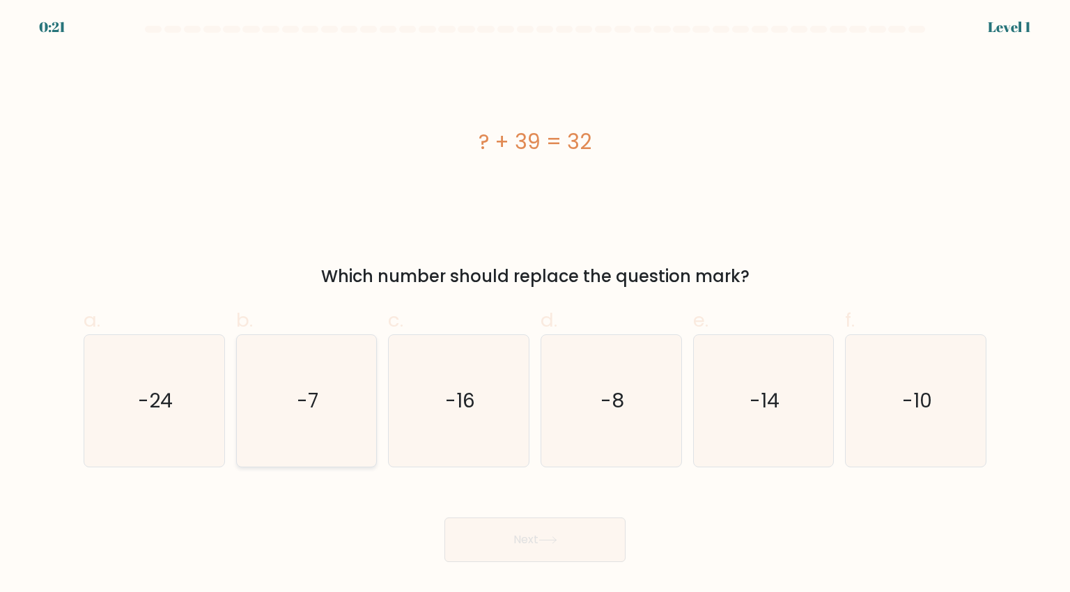
click at [343, 391] on icon "-7" at bounding box center [306, 400] width 131 height 131
click at [535, 305] on input "b. -7" at bounding box center [535, 300] width 1 height 9
radio input "true"
click at [511, 537] on button "Next" at bounding box center [535, 540] width 181 height 45
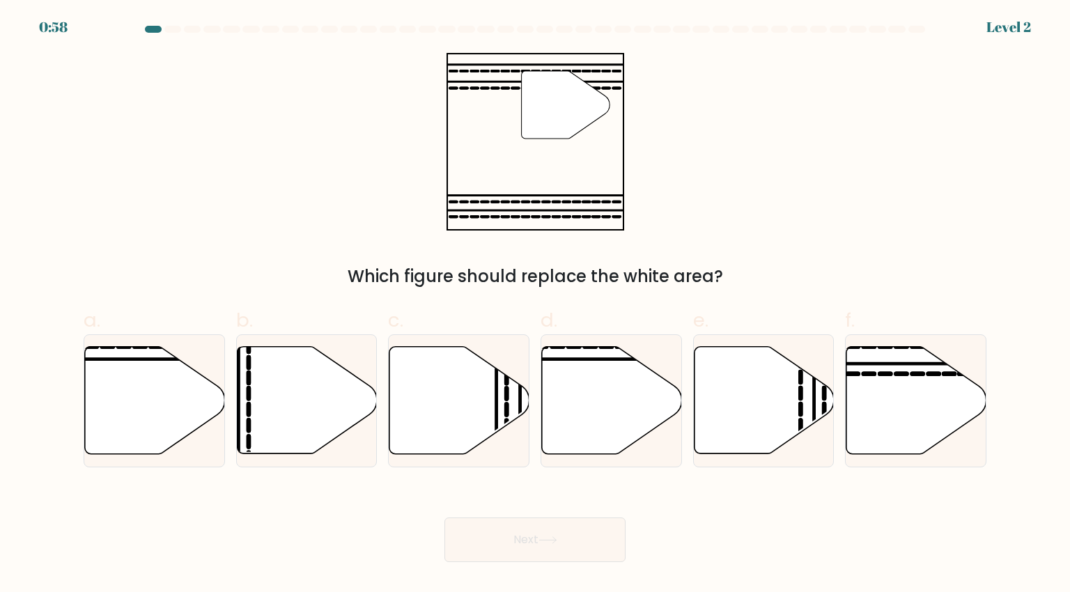
click at [998, 392] on form at bounding box center [535, 294] width 1070 height 537
click at [977, 419] on icon at bounding box center [916, 400] width 140 height 109
click at [536, 305] on input "f." at bounding box center [535, 300] width 1 height 9
radio input "true"
click at [583, 541] on button "Next" at bounding box center [535, 540] width 181 height 45
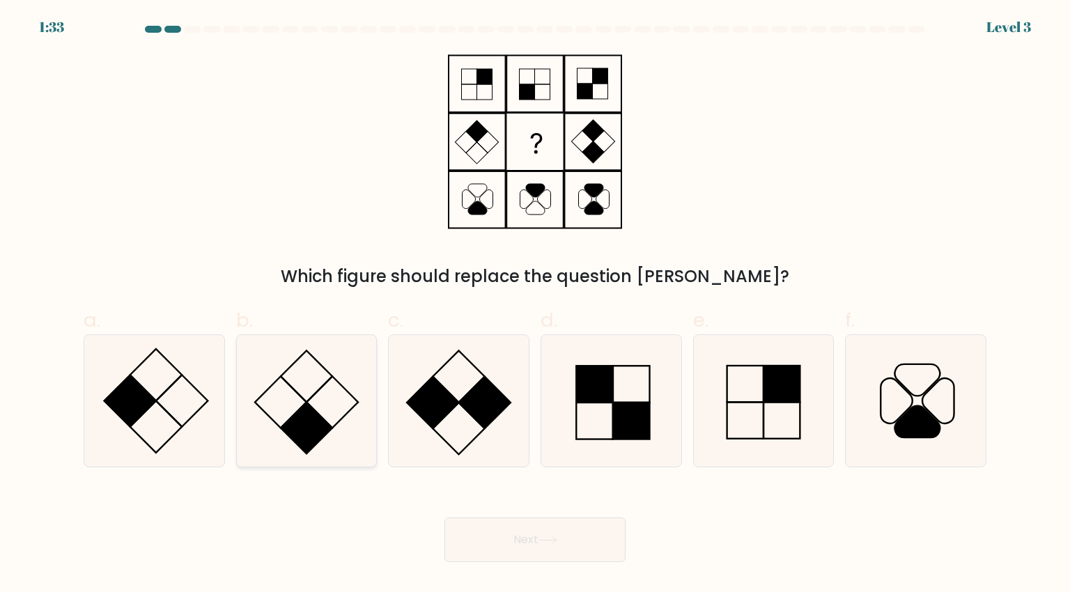
click at [334, 371] on icon at bounding box center [306, 400] width 131 height 131
click at [535, 305] on input "b." at bounding box center [535, 300] width 1 height 9
radio input "true"
click at [528, 534] on button "Next" at bounding box center [535, 540] width 181 height 45
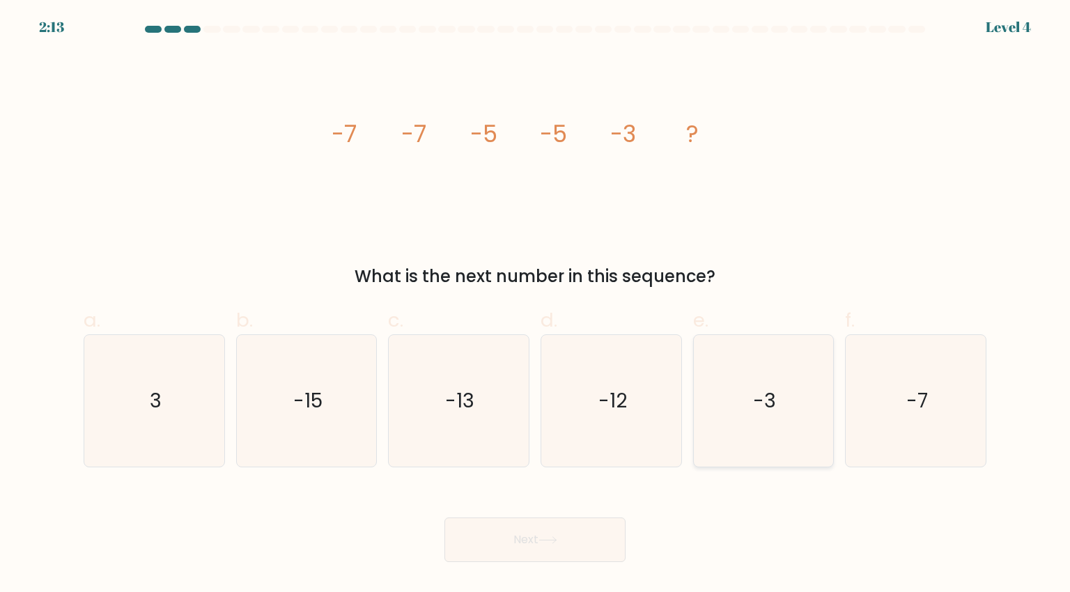
click at [762, 409] on text "-3" at bounding box center [764, 401] width 23 height 28
click at [536, 305] on input "e. -3" at bounding box center [535, 300] width 1 height 9
radio input "true"
click at [562, 535] on button "Next" at bounding box center [535, 540] width 181 height 45
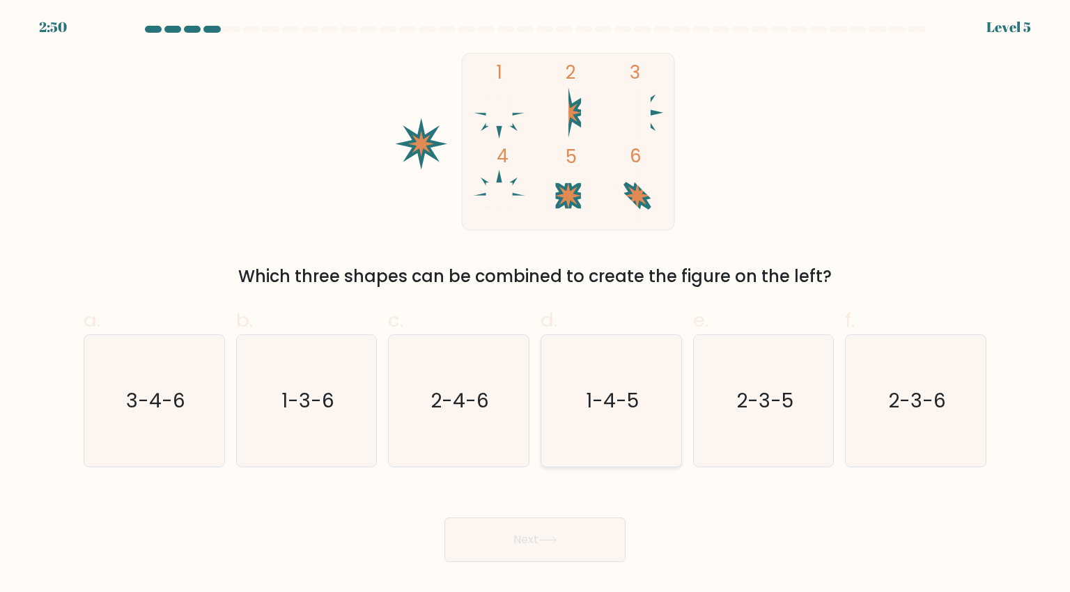
click at [613, 448] on icon "1-4-5" at bounding box center [611, 400] width 131 height 131
click at [536, 305] on input "d. 1-4-5" at bounding box center [535, 300] width 1 height 9
radio input "true"
click at [548, 522] on button "Next" at bounding box center [535, 540] width 181 height 45
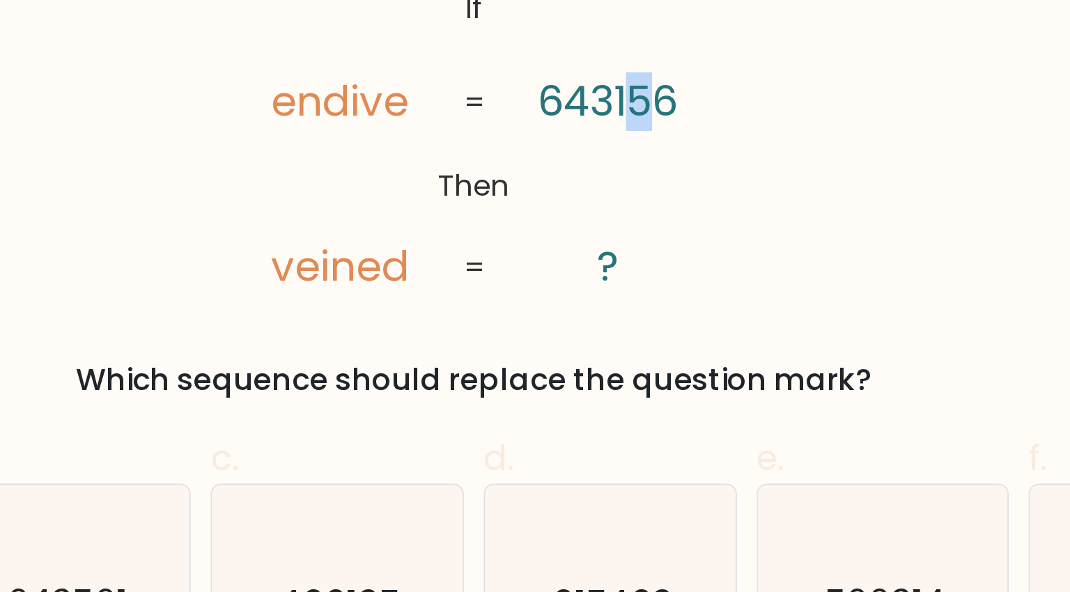
drag, startPoint x: 637, startPoint y: 121, endPoint x: 620, endPoint y: 120, distance: 16.7
click at [620, 120] on tspan "643156" at bounding box center [610, 121] width 79 height 33
drag, startPoint x: 573, startPoint y: 118, endPoint x: 557, endPoint y: 118, distance: 15.3
click at [557, 118] on icon "@import url('[URL][DOMAIN_NAME]); If Then endive veined 643156 ? = =" at bounding box center [535, 142] width 289 height 178
click at [617, 117] on tspan "643156" at bounding box center [610, 121] width 79 height 33
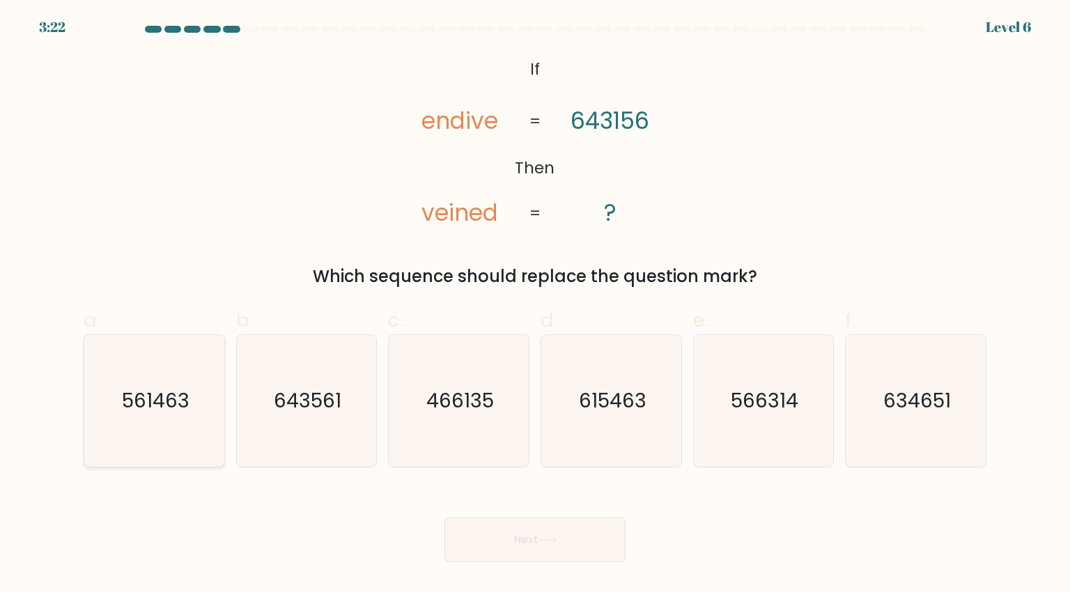
click at [180, 402] on text "561463" at bounding box center [156, 401] width 68 height 28
click at [535, 305] on input "a. 561463" at bounding box center [535, 300] width 1 height 9
radio input "true"
click at [516, 530] on button "Next" at bounding box center [535, 540] width 181 height 45
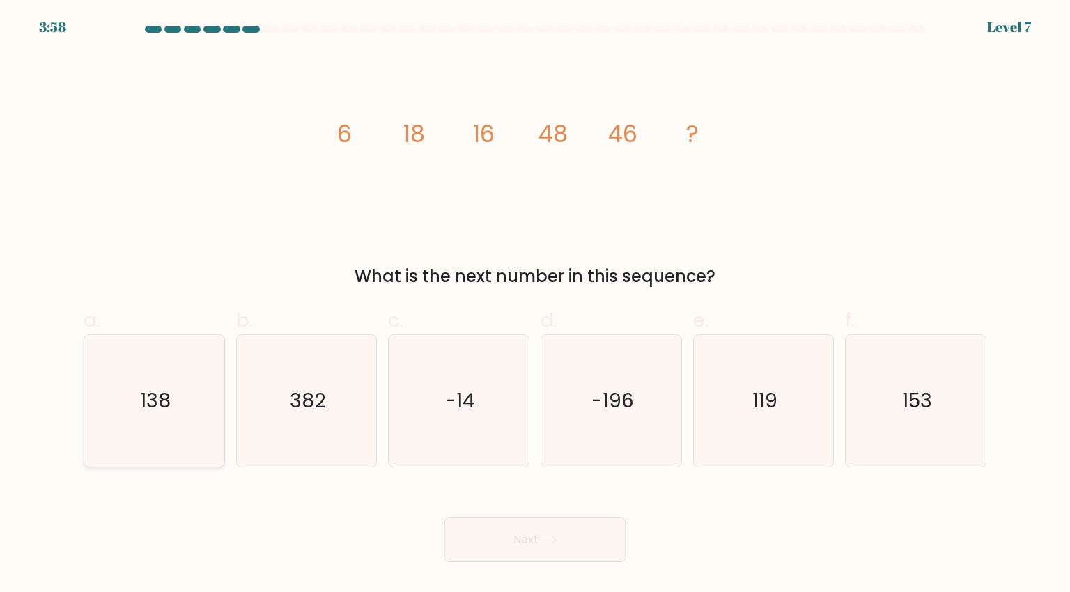
click at [180, 401] on icon "138" at bounding box center [154, 400] width 131 height 131
click at [535, 305] on input "a. 138" at bounding box center [535, 300] width 1 height 9
radio input "true"
click at [906, 415] on icon "153" at bounding box center [915, 400] width 131 height 131
click at [536, 305] on input "f. 153" at bounding box center [535, 300] width 1 height 9
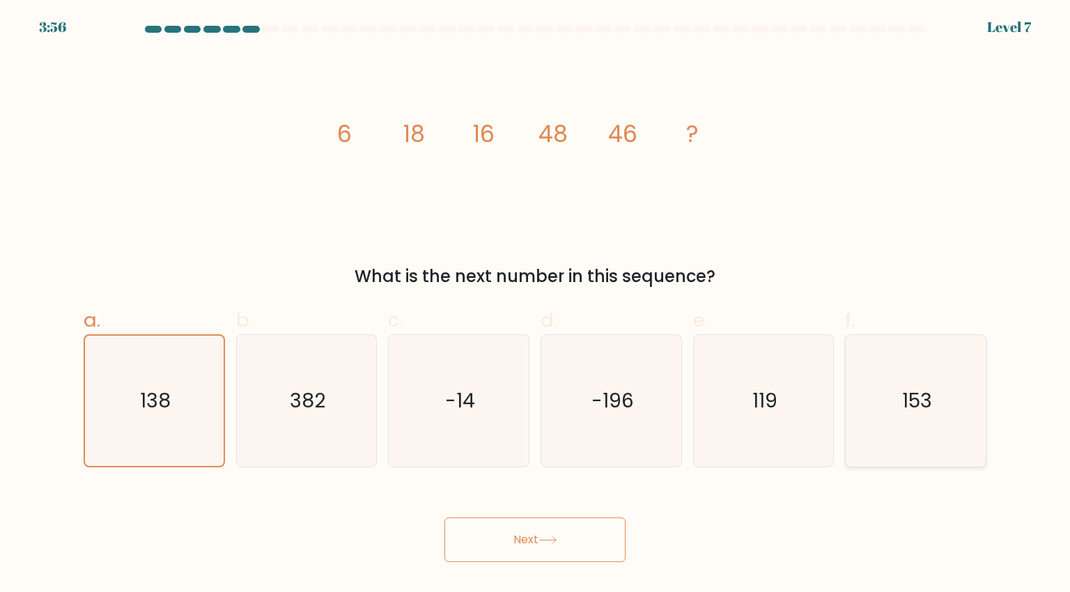
radio input "true"
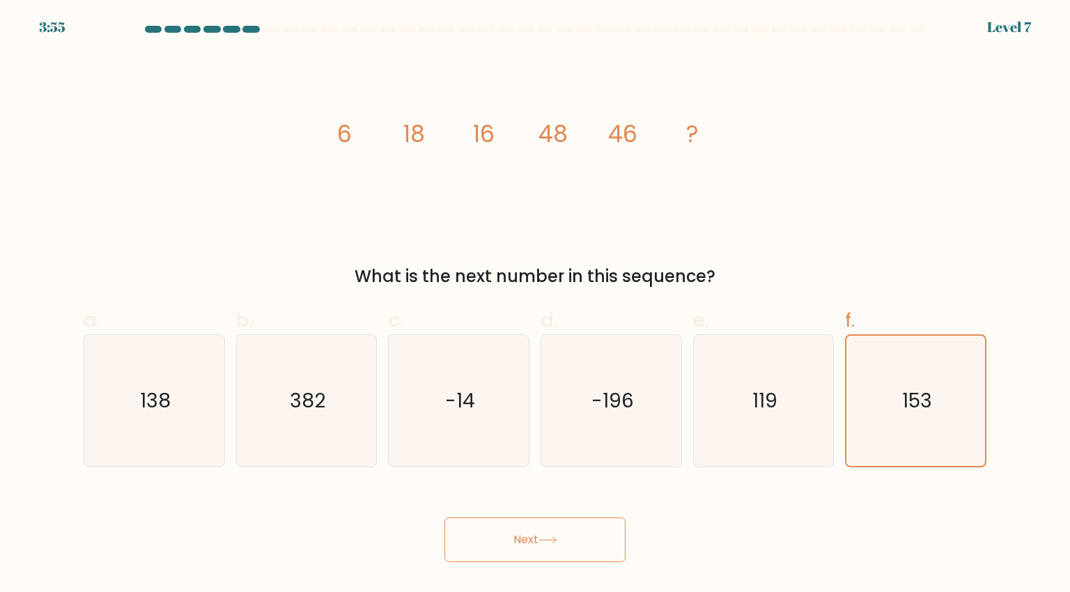
click at [592, 548] on button "Next" at bounding box center [535, 540] width 181 height 45
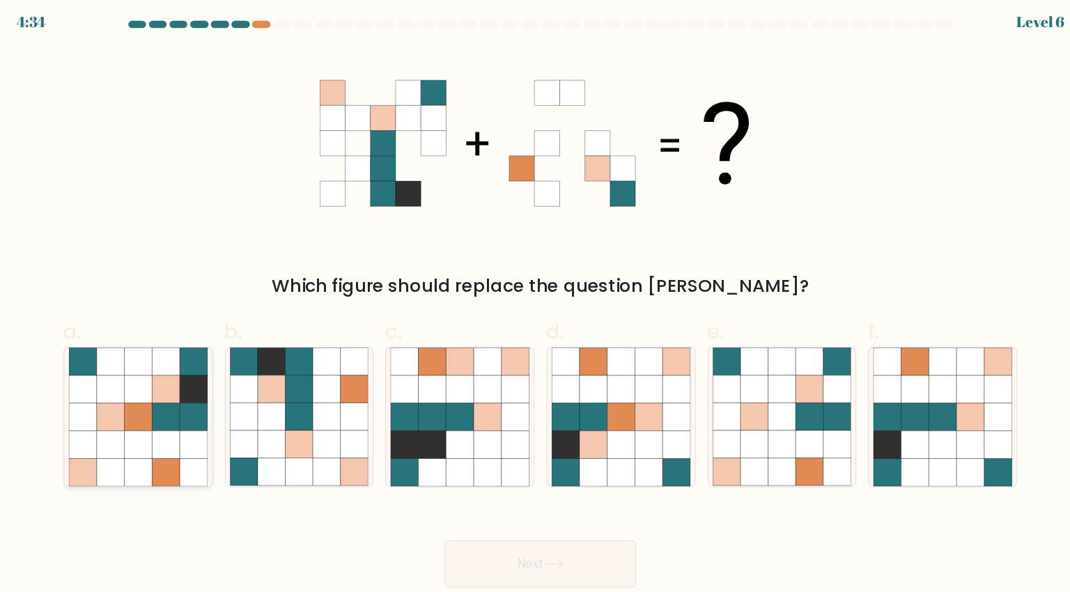
click at [180, 357] on icon at bounding box center [180, 349] width 26 height 26
click at [535, 305] on input "a." at bounding box center [535, 300] width 1 height 9
radio input "true"
click at [281, 358] on icon at bounding box center [281, 349] width 26 height 26
click at [535, 305] on input "b." at bounding box center [535, 300] width 1 height 9
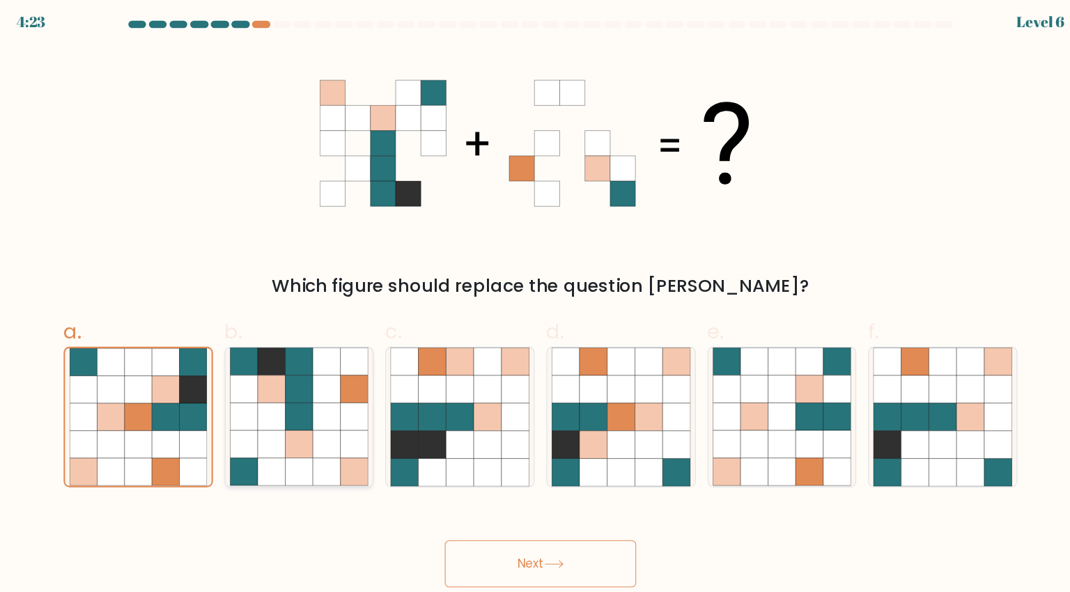
radio input "true"
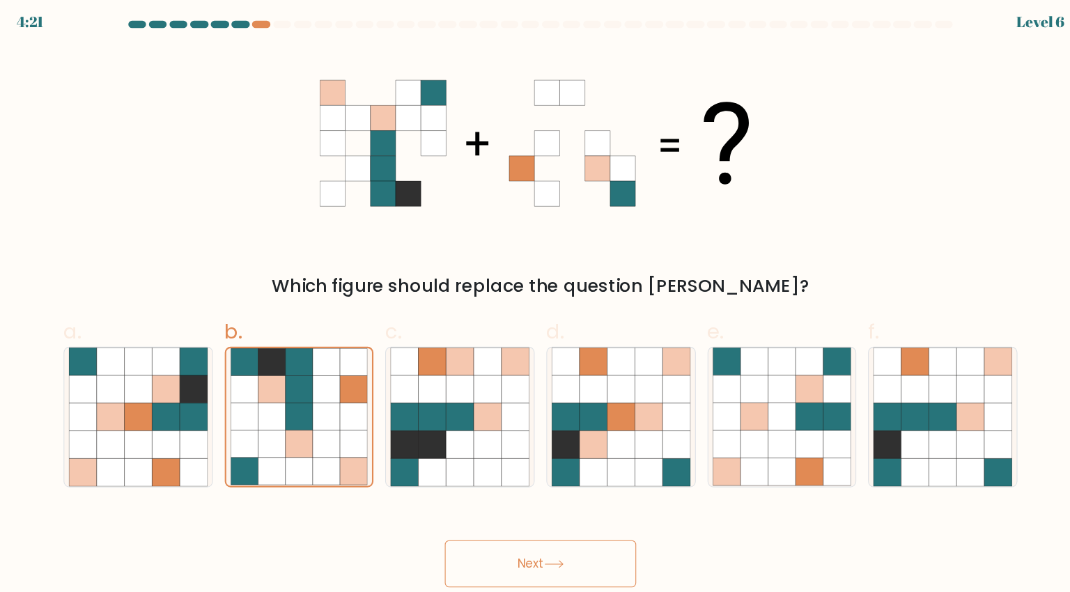
click at [553, 546] on button "Next" at bounding box center [535, 540] width 181 height 45
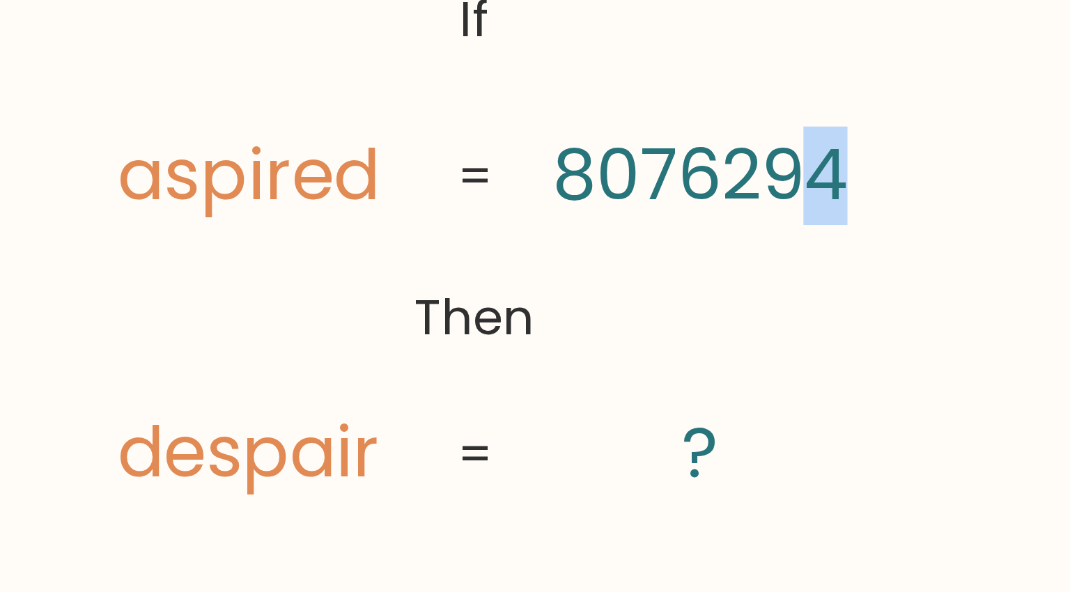
drag, startPoint x: 646, startPoint y: 120, endPoint x: 671, endPoint y: 122, distance: 25.2
click at [671, 122] on icon "@import url('[URL][DOMAIN_NAME]); If Then aspired despair 8076294 ? = =" at bounding box center [535, 142] width 289 height 178
click at [592, 127] on tspan "8076294" at bounding box center [610, 121] width 98 height 33
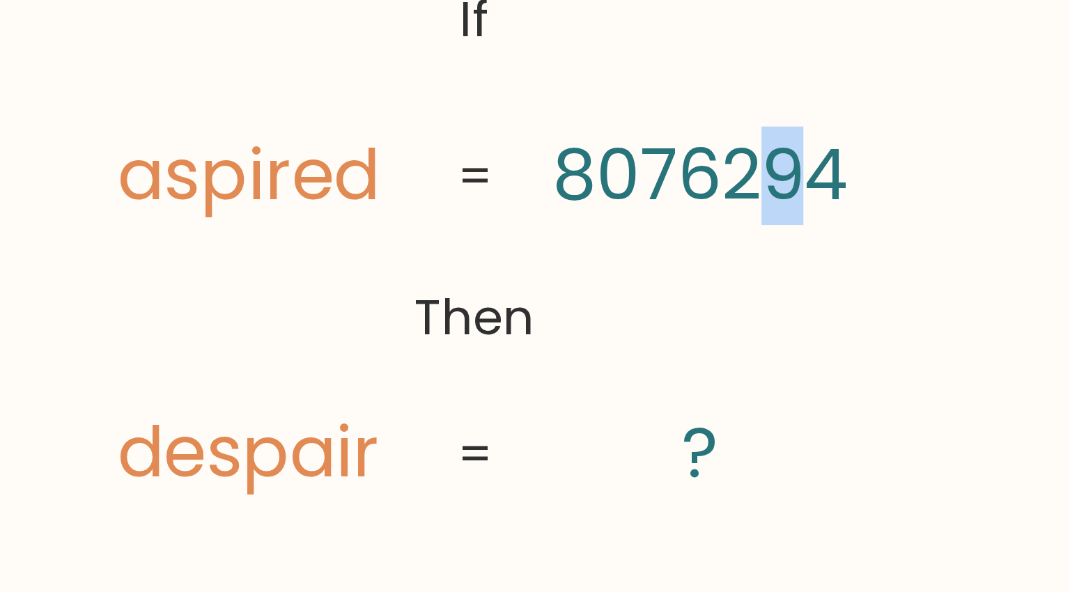
drag, startPoint x: 643, startPoint y: 122, endPoint x: 631, endPoint y: 121, distance: 12.6
click at [631, 121] on tspan "8076294" at bounding box center [610, 121] width 98 height 33
click at [654, 120] on tspan "8076294" at bounding box center [610, 121] width 98 height 33
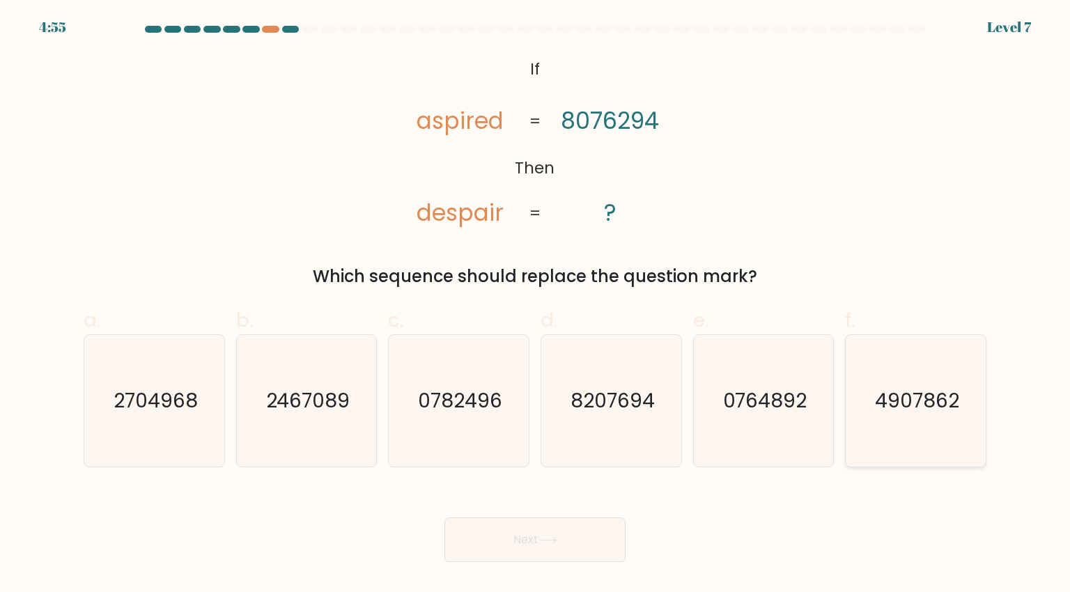
click at [888, 404] on text "4907862" at bounding box center [917, 401] width 84 height 28
click at [536, 305] on input "f. 4907862" at bounding box center [535, 300] width 1 height 9
radio input "true"
click at [560, 535] on button "Next" at bounding box center [535, 540] width 181 height 45
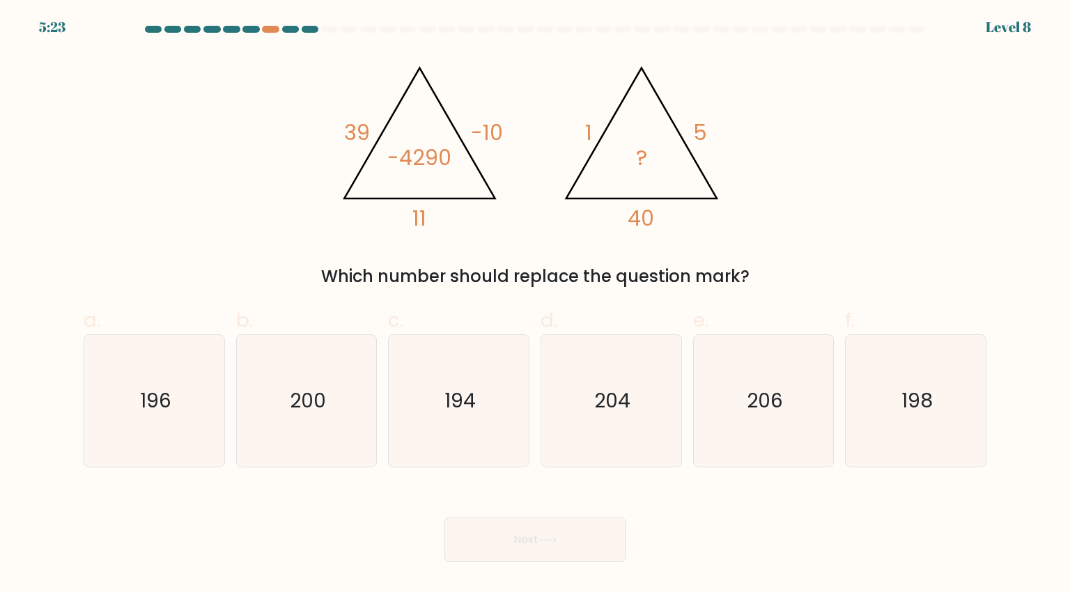
click at [226, 452] on div "a. 196" at bounding box center [154, 387] width 153 height 162
click at [247, 446] on icon "200" at bounding box center [306, 400] width 131 height 131
click at [535, 305] on input "b. 200" at bounding box center [535, 300] width 1 height 9
radio input "true"
click at [510, 535] on button "Next" at bounding box center [535, 540] width 181 height 45
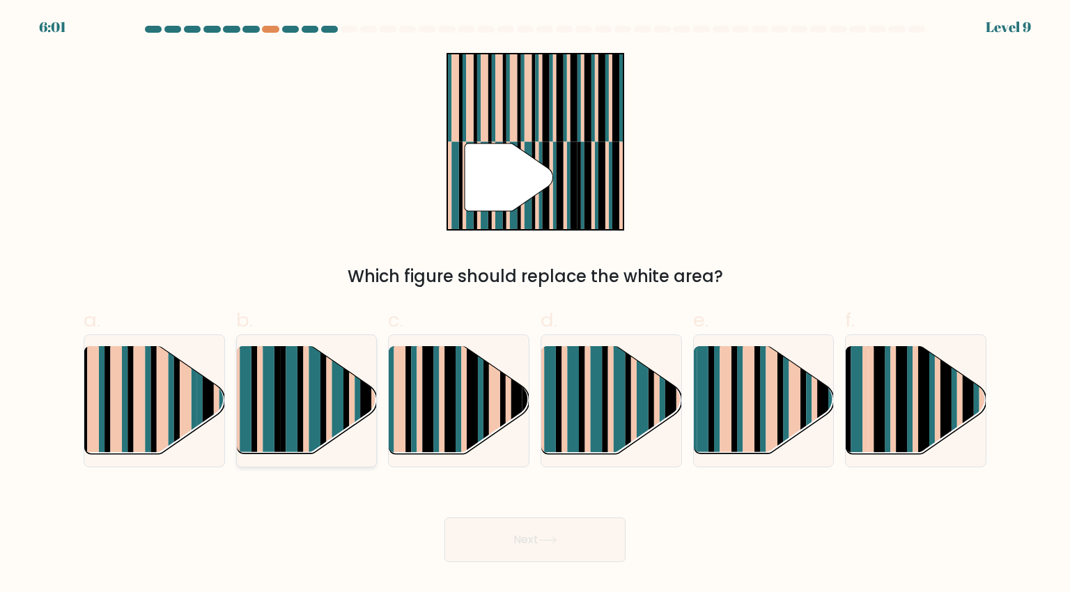
click at [317, 394] on rect at bounding box center [315, 413] width 12 height 139
click at [535, 305] on input "b." at bounding box center [535, 300] width 1 height 9
radio input "true"
click at [783, 385] on rect at bounding box center [781, 390] width 6 height 139
click at [536, 305] on input "e." at bounding box center [535, 300] width 1 height 9
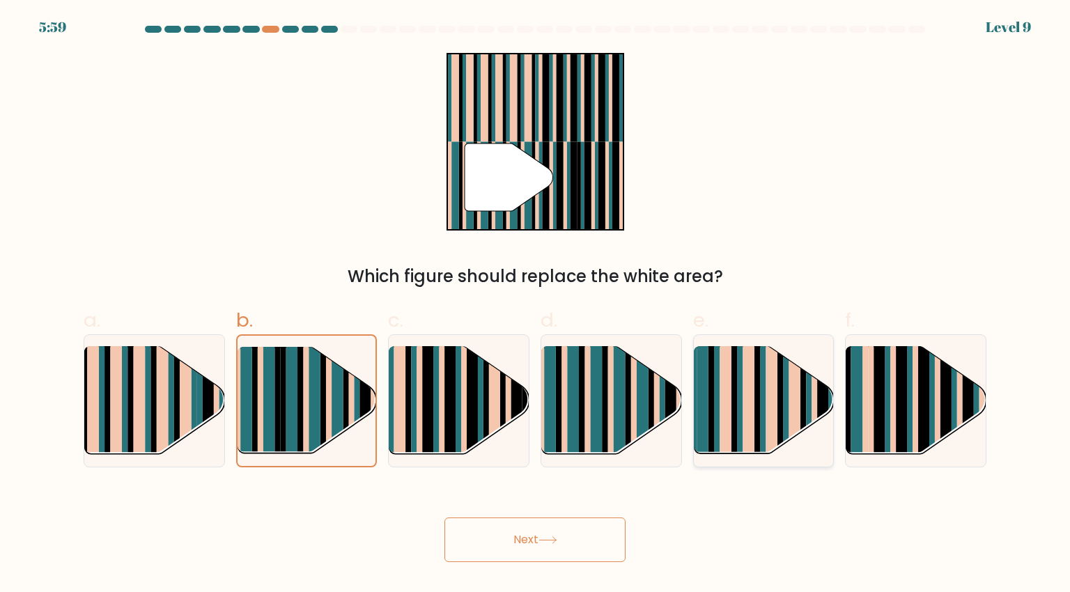
radio input "true"
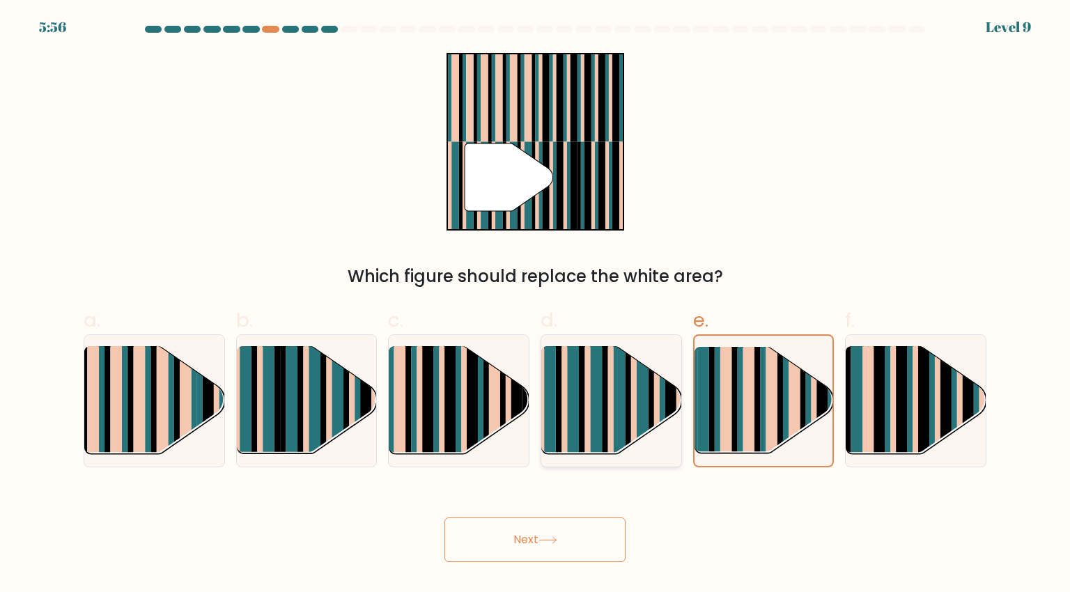
click at [619, 410] on rect at bounding box center [620, 413] width 12 height 139
click at [536, 305] on input "d." at bounding box center [535, 300] width 1 height 9
radio input "true"
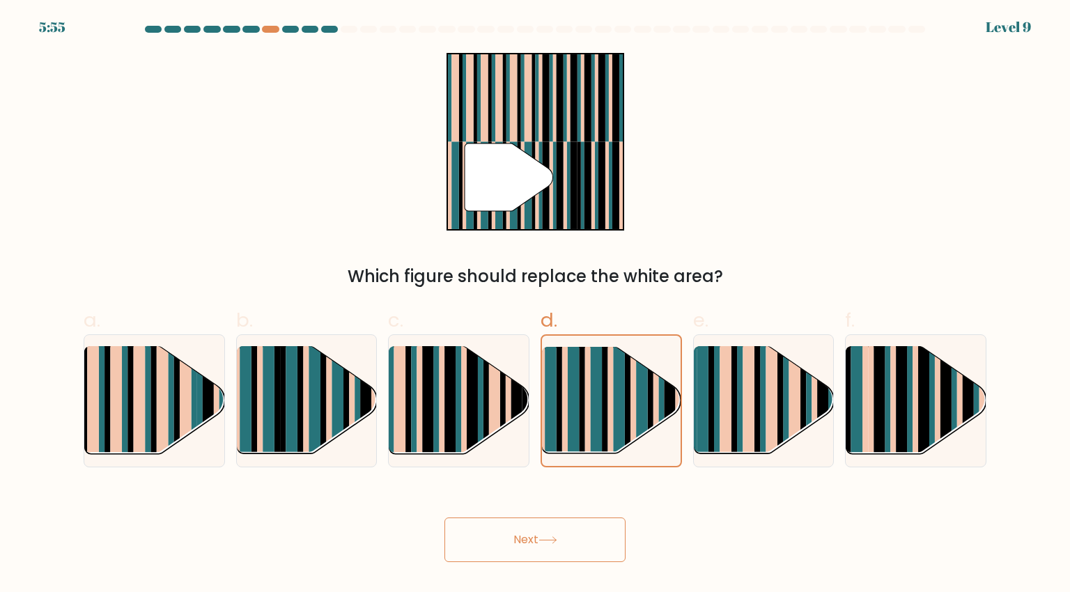
click at [576, 551] on button "Next" at bounding box center [535, 540] width 181 height 45
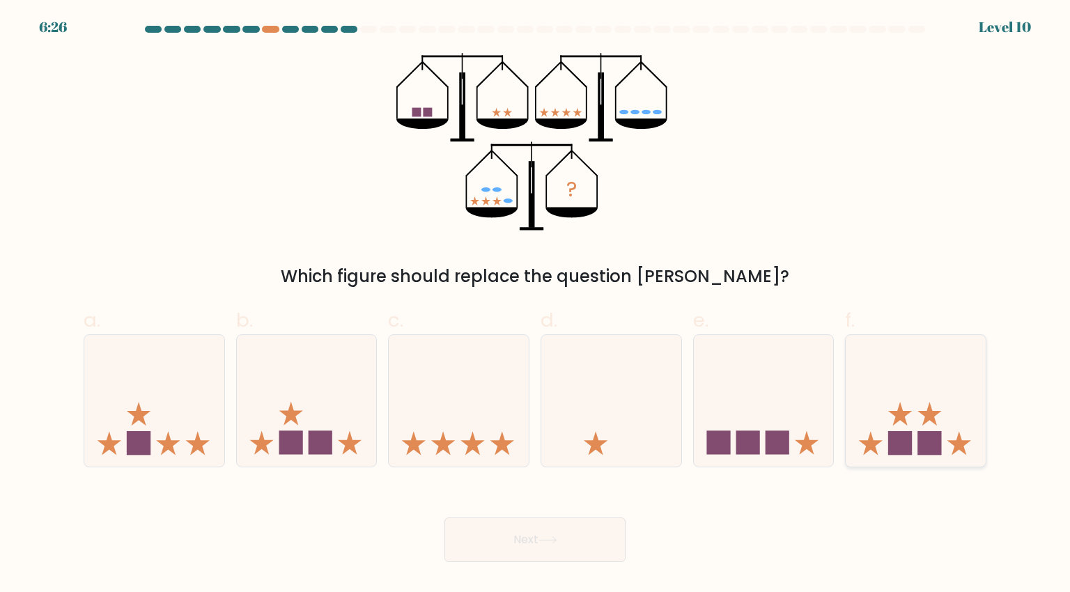
click at [923, 421] on icon at bounding box center [916, 401] width 140 height 116
click at [536, 305] on input "f." at bounding box center [535, 300] width 1 height 9
radio input "true"
click at [557, 556] on button "Next" at bounding box center [535, 540] width 181 height 45
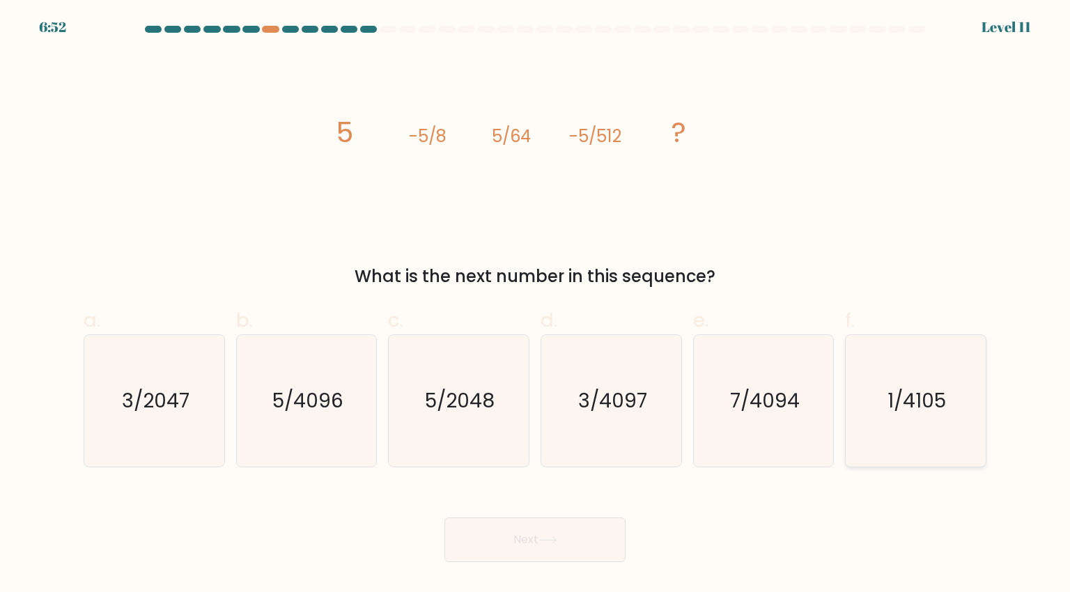
click at [923, 398] on text "1/4105" at bounding box center [917, 401] width 59 height 28
click at [536, 305] on input "f. 1/4105" at bounding box center [535, 300] width 1 height 9
radio input "true"
click at [810, 415] on icon "7/4094" at bounding box center [763, 400] width 131 height 131
click at [536, 305] on input "e. 7/4094" at bounding box center [535, 300] width 1 height 9
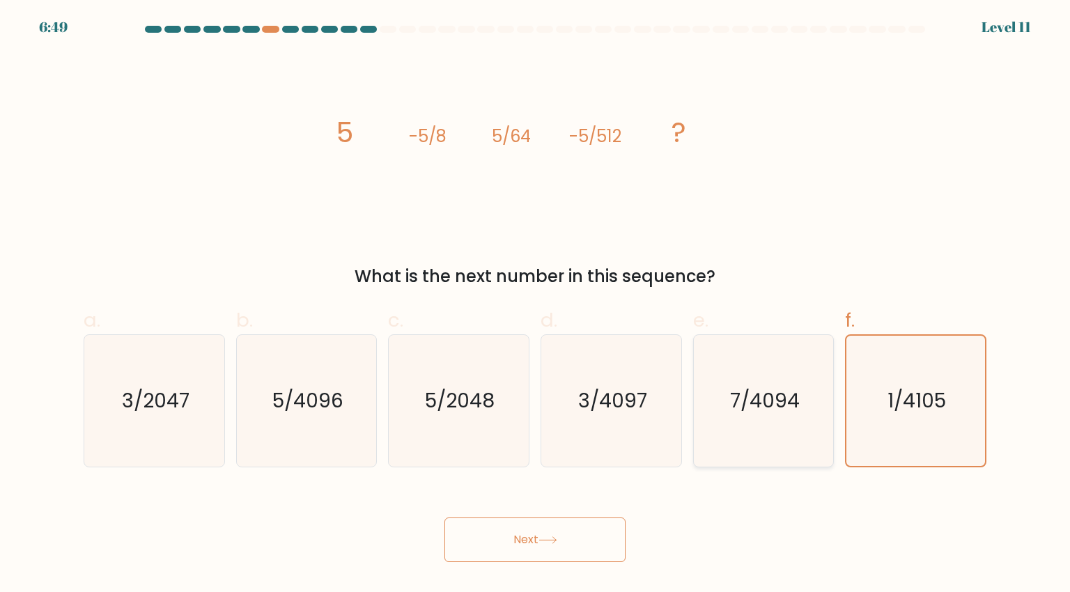
radio input "true"
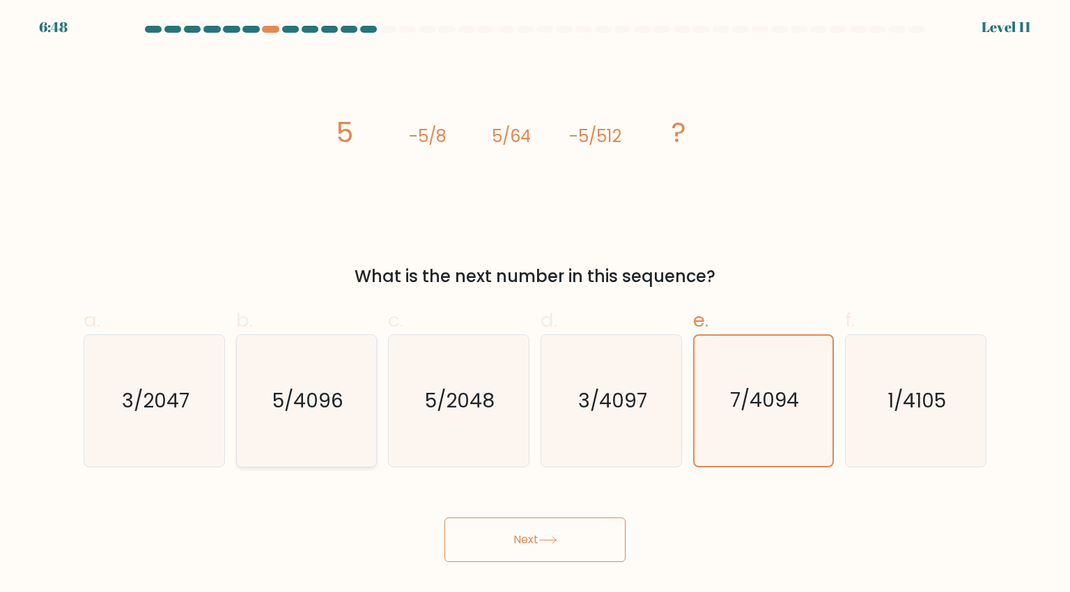
click at [360, 424] on icon "5/4096" at bounding box center [306, 400] width 131 height 131
click at [535, 305] on input "b. 5/4096" at bounding box center [535, 300] width 1 height 9
radio input "true"
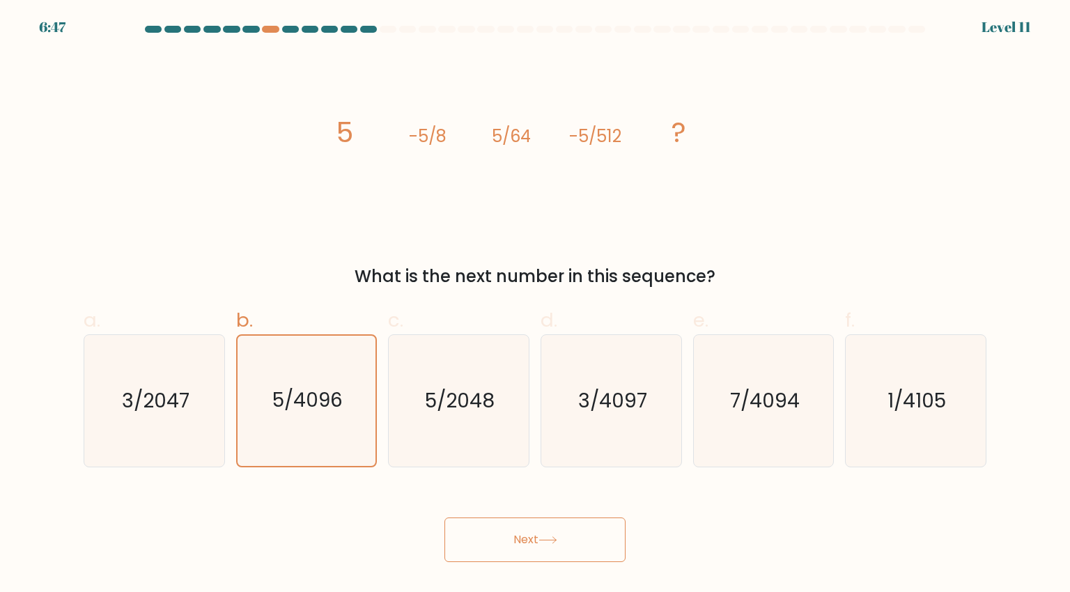
click at [499, 540] on button "Next" at bounding box center [535, 540] width 181 height 45
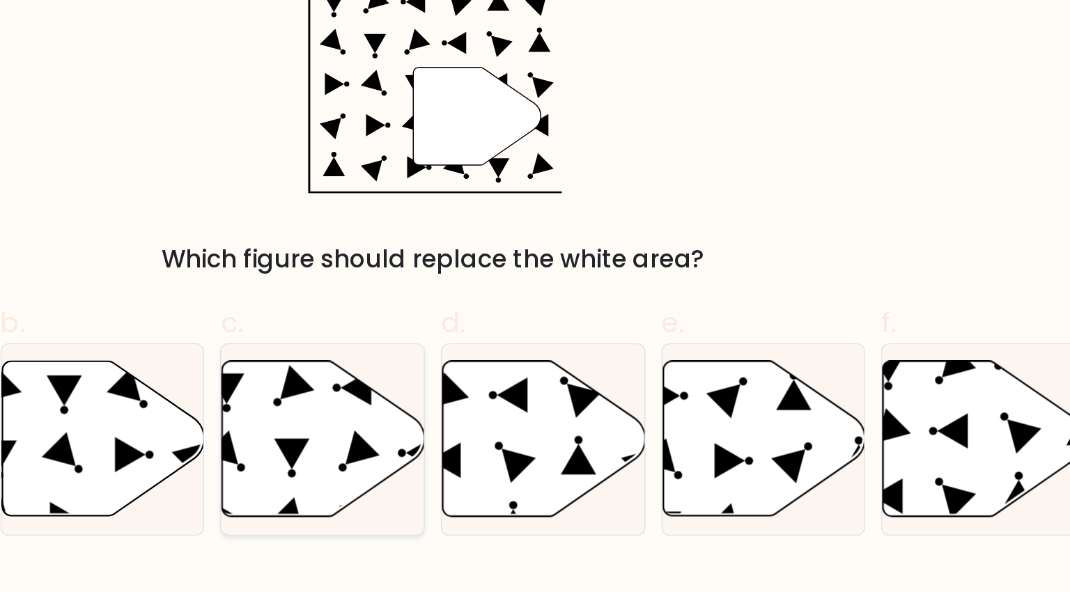
click at [470, 416] on icon at bounding box center [460, 400] width 140 height 107
click at [535, 305] on input "c." at bounding box center [535, 300] width 1 height 9
radio input "true"
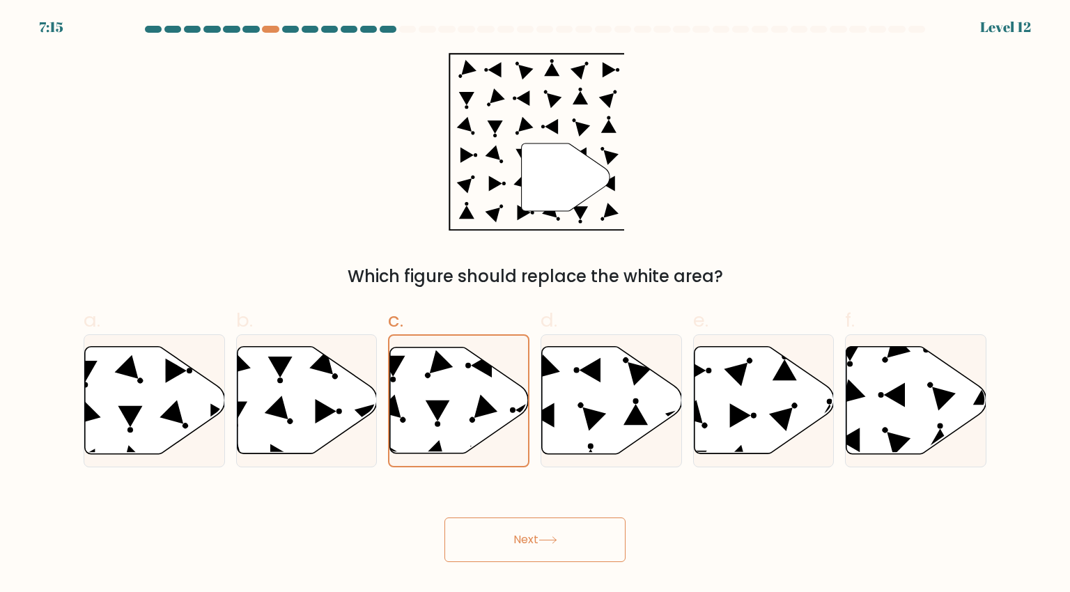
click at [507, 528] on button "Next" at bounding box center [535, 540] width 181 height 45
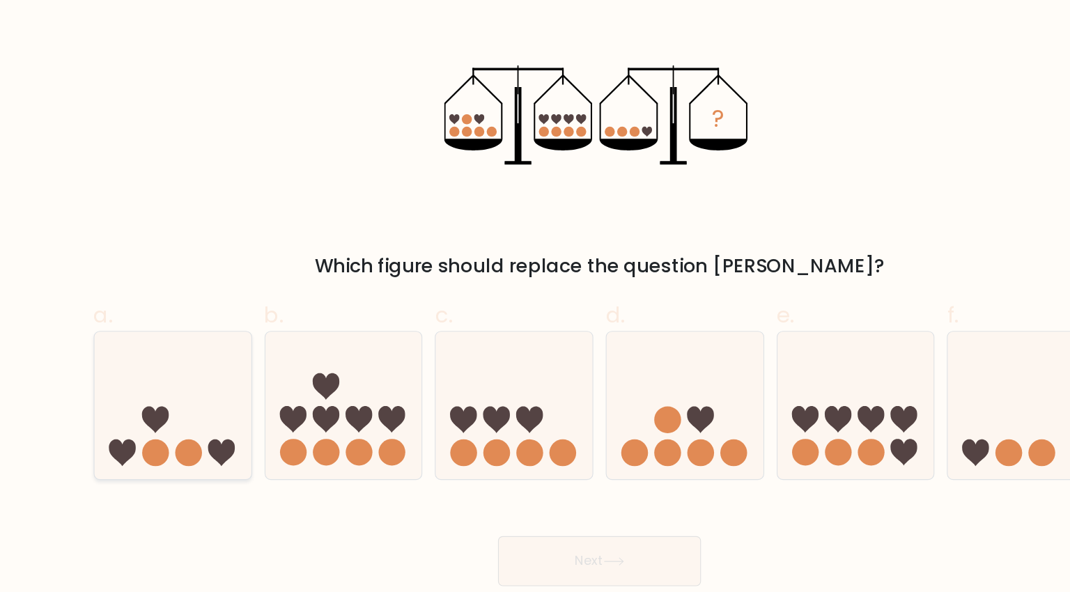
click at [126, 434] on icon at bounding box center [154, 401] width 140 height 116
click at [535, 305] on input "a." at bounding box center [535, 300] width 1 height 9
radio input "true"
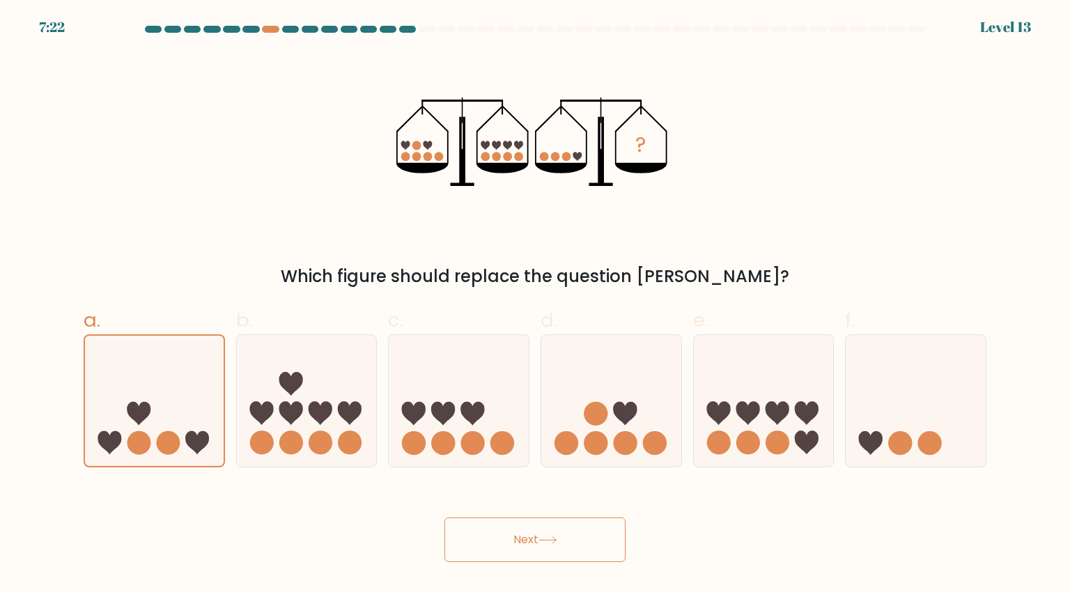
click at [469, 540] on button "Next" at bounding box center [535, 540] width 181 height 45
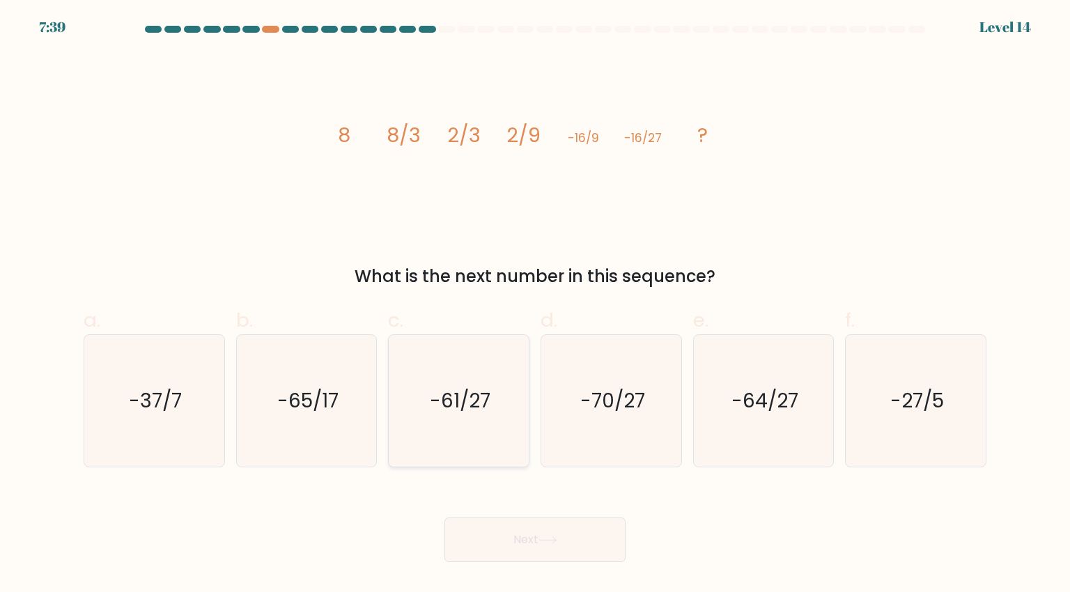
click at [515, 383] on icon "-61/27" at bounding box center [458, 400] width 131 height 131
click at [535, 305] on input "c. -61/27" at bounding box center [535, 300] width 1 height 9
radio input "true"
click at [753, 407] on text "-64/27" at bounding box center [765, 401] width 67 height 28
click at [536, 305] on input "e. -64/27" at bounding box center [535, 300] width 1 height 9
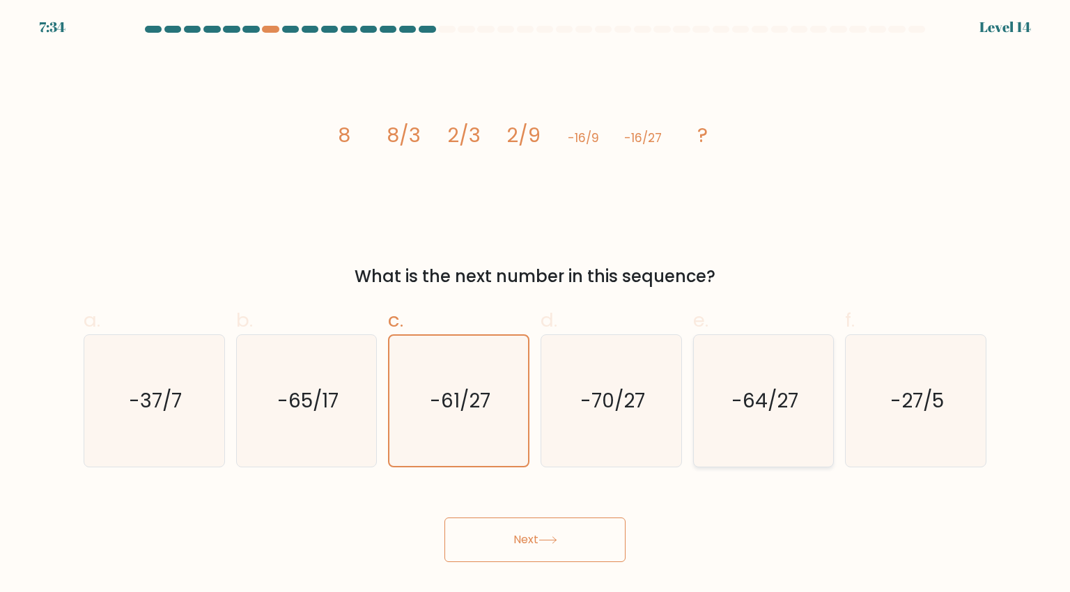
radio input "true"
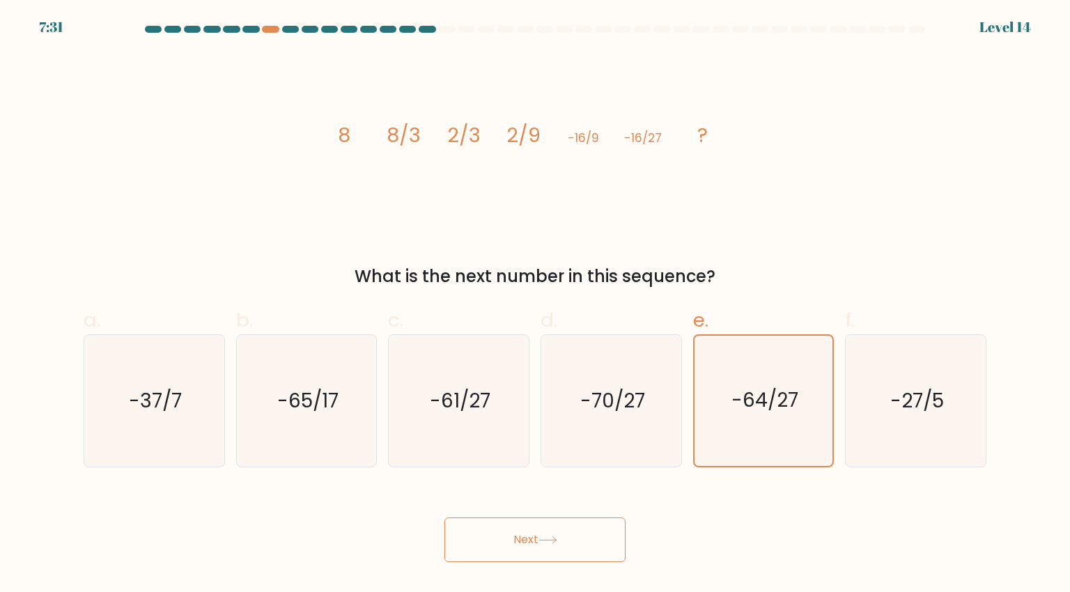
click at [597, 539] on button "Next" at bounding box center [535, 540] width 181 height 45
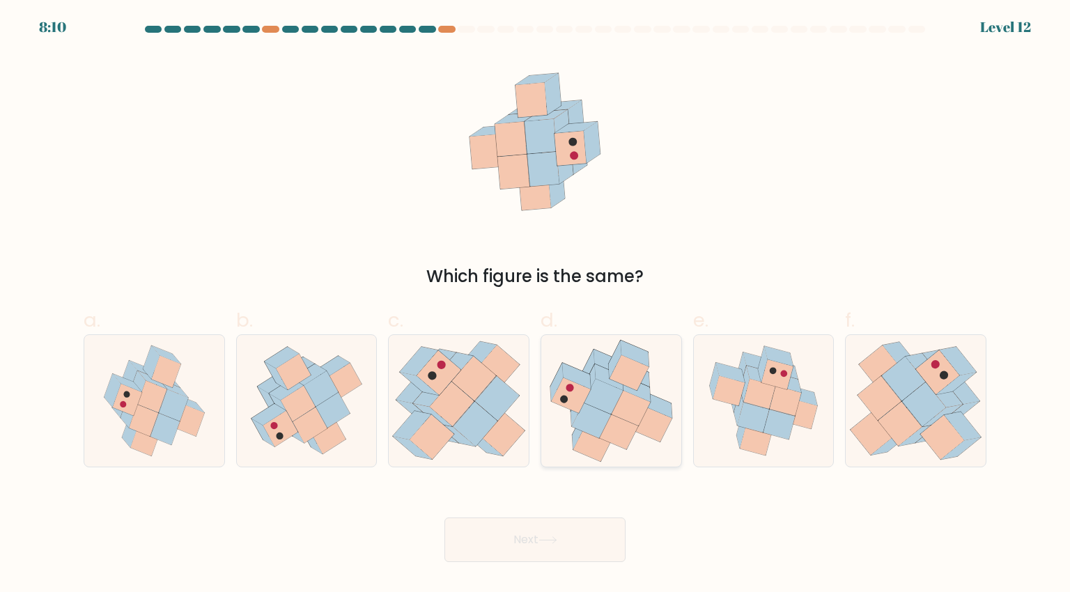
click at [616, 411] on icon at bounding box center [630, 409] width 39 height 36
click at [536, 305] on input "d." at bounding box center [535, 300] width 1 height 9
radio input "true"
click at [535, 541] on button "Next" at bounding box center [535, 540] width 181 height 45
